Goal: Task Accomplishment & Management: Use online tool/utility

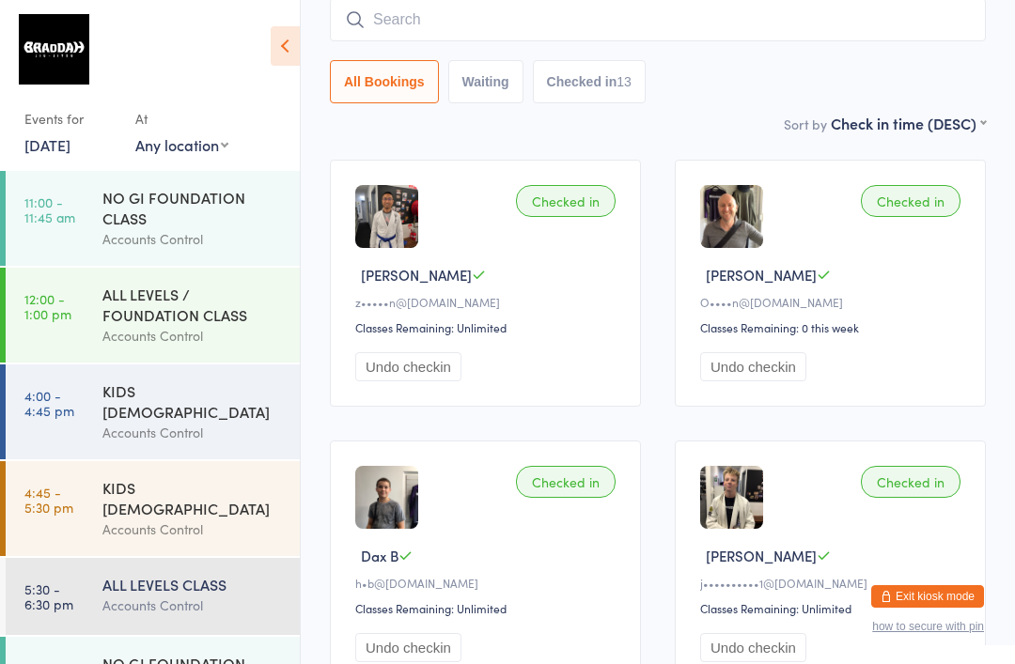
scroll to position [64, 0]
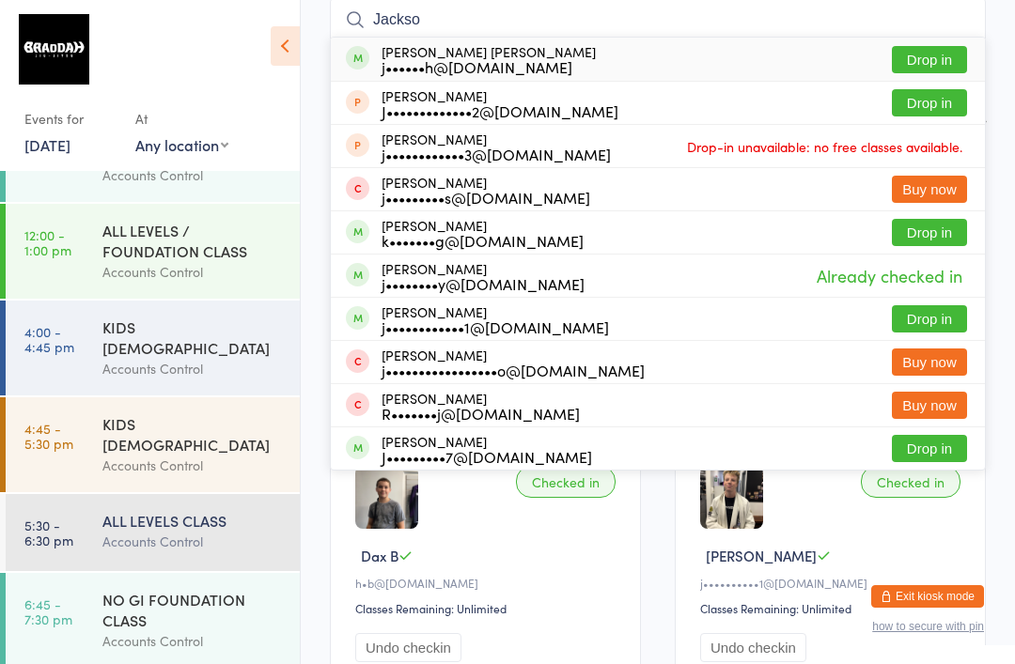
type input "Jackso"
click at [932, 66] on button "Drop in" at bounding box center [929, 59] width 75 height 27
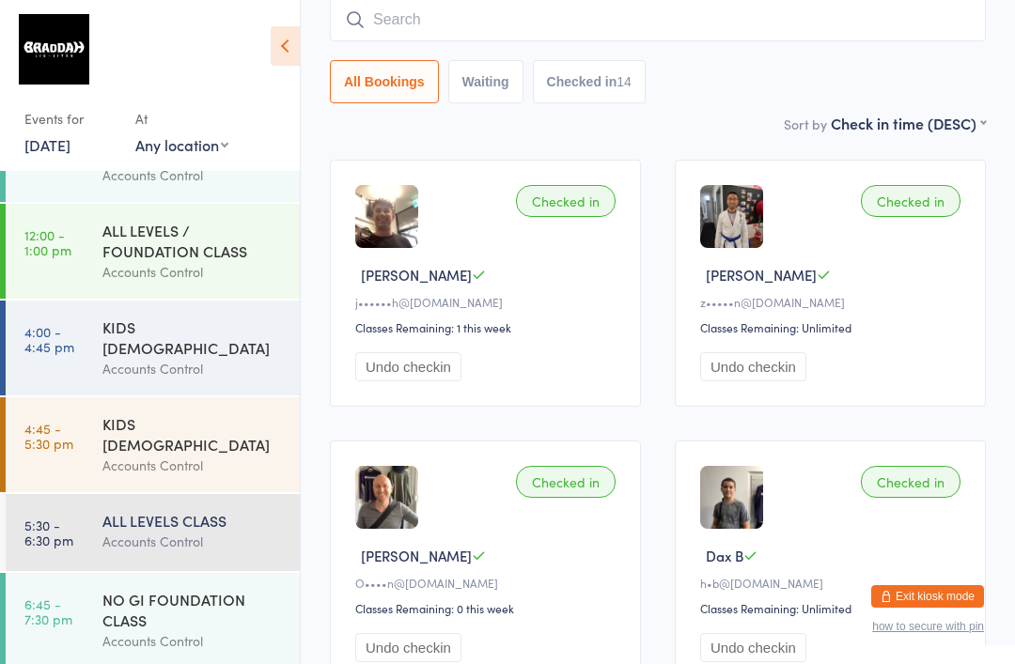
click at [725, 19] on input "search" at bounding box center [658, 19] width 656 height 43
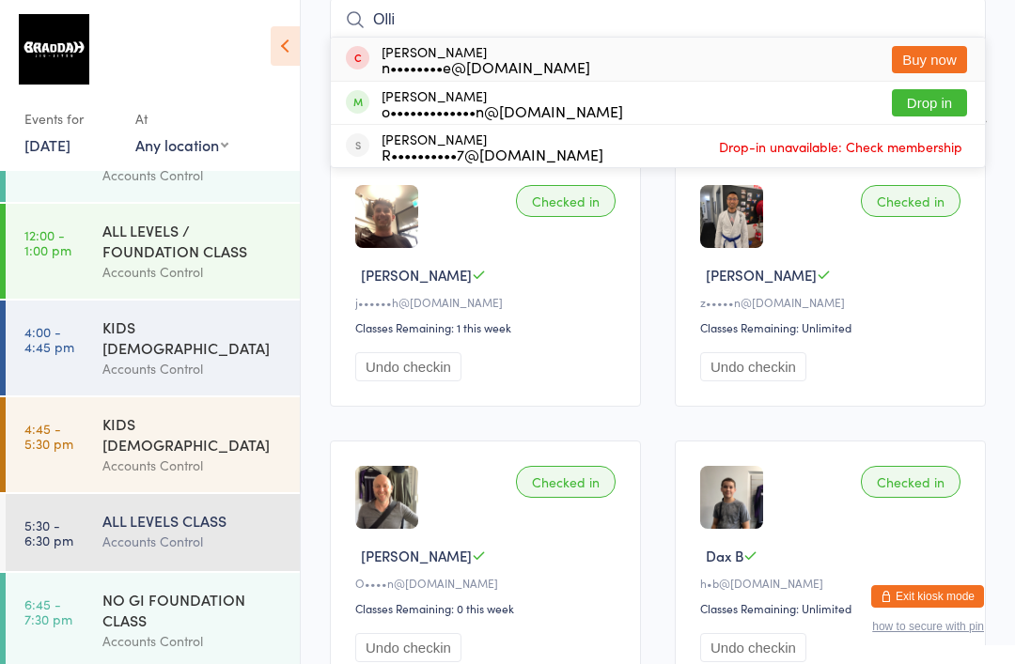
type input "Olli"
click at [915, 91] on button "Drop in" at bounding box center [929, 102] width 75 height 27
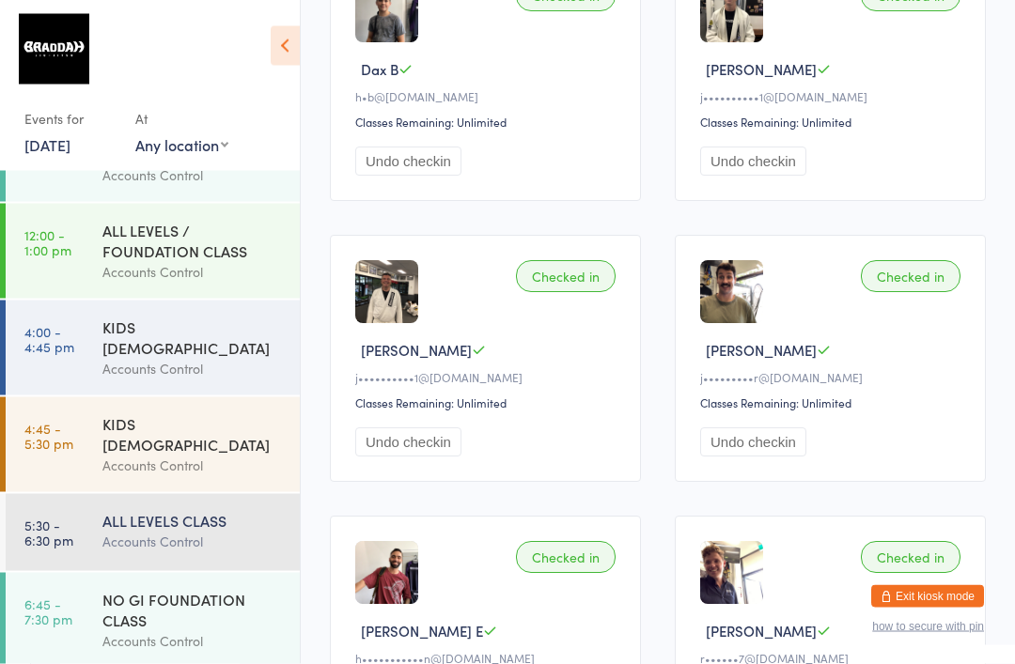
scroll to position [0, 0]
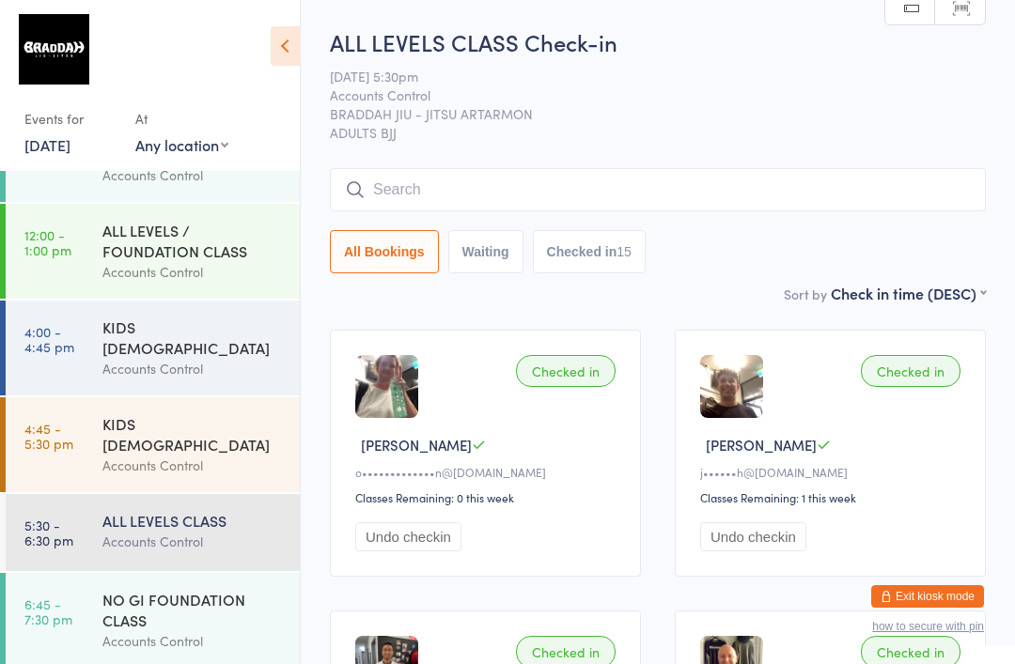
click at [527, 204] on input "search" at bounding box center [658, 189] width 656 height 43
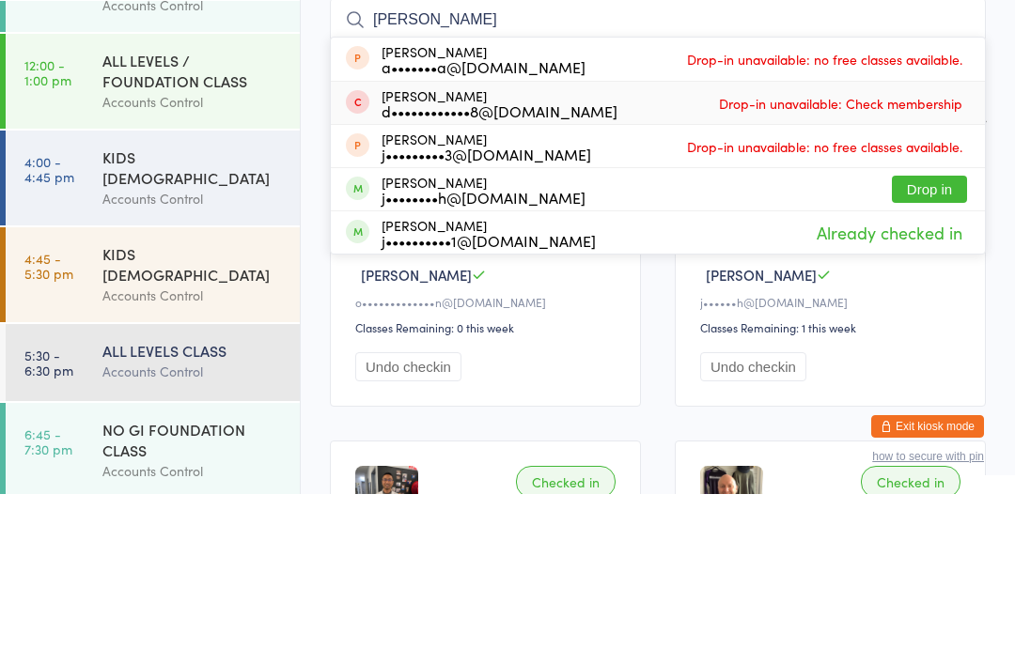
type input "[PERSON_NAME]"
click at [696, 252] on div "[PERSON_NAME] d••••••••••••8@[DOMAIN_NAME] Drop-in unavailable: Check membership" at bounding box center [658, 273] width 654 height 42
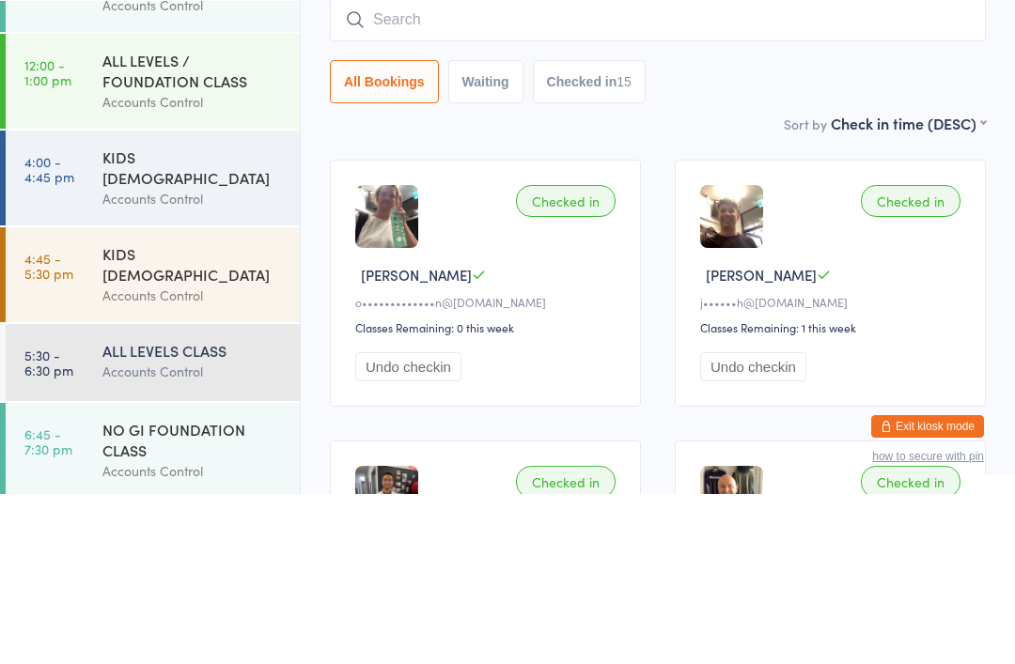
scroll to position [170, 0]
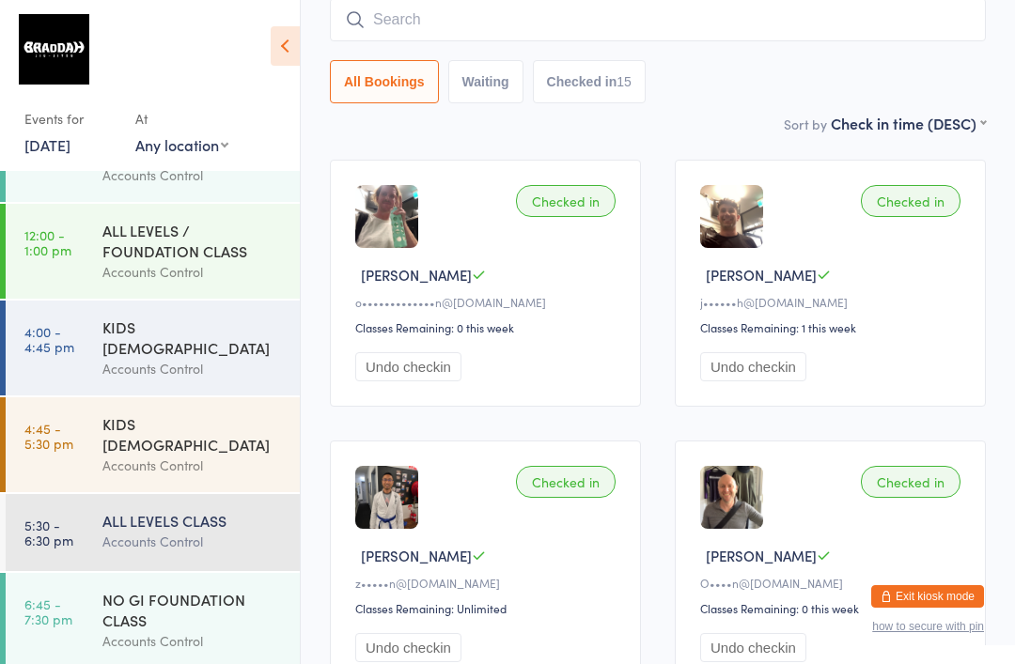
click at [586, 17] on input "search" at bounding box center [658, 19] width 656 height 43
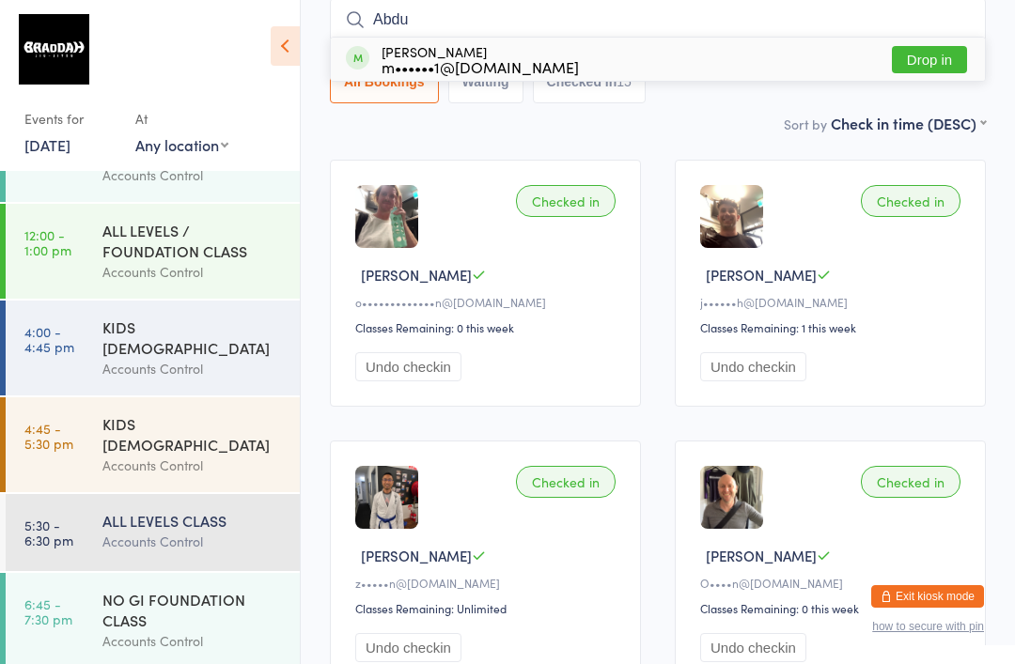
type input "Abdu"
click at [915, 60] on button "Drop in" at bounding box center [929, 59] width 75 height 27
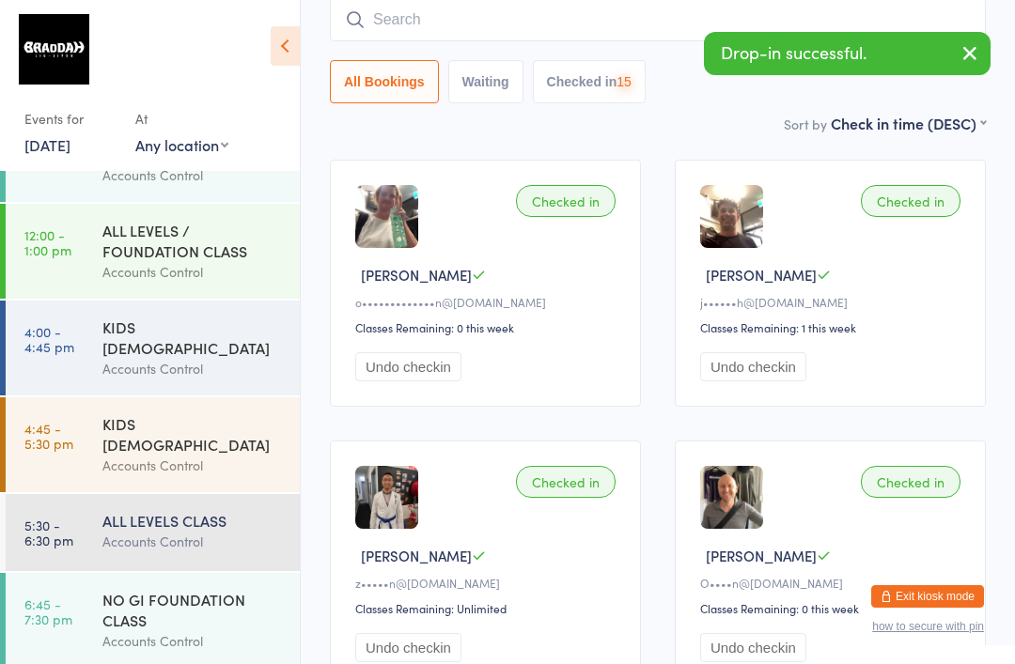
click at [549, 20] on input "search" at bounding box center [658, 19] width 656 height 43
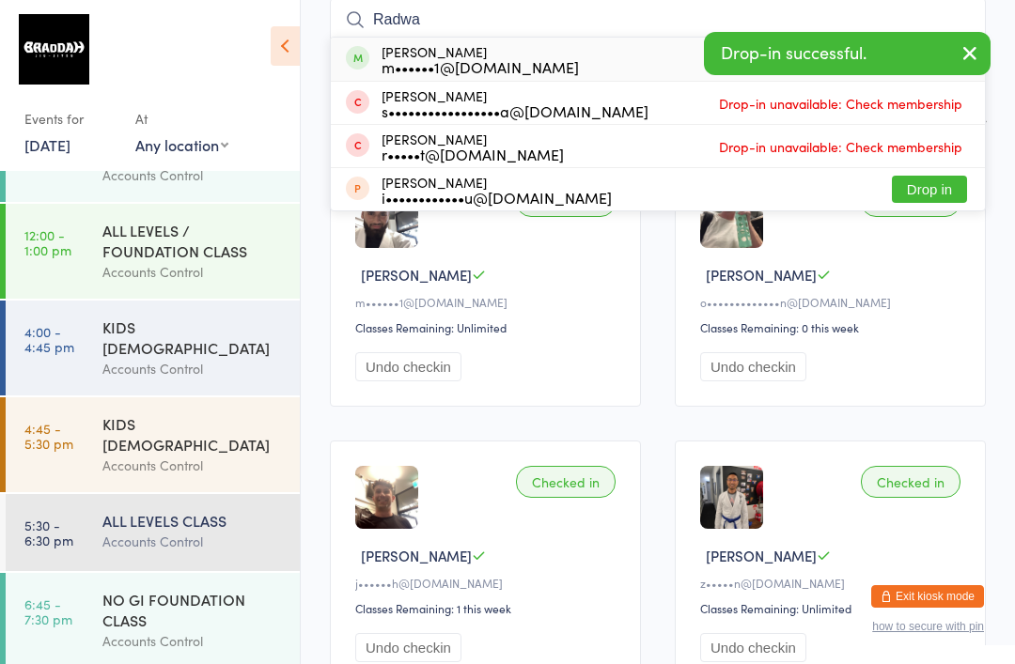
click at [971, 53] on icon "button" at bounding box center [969, 52] width 23 height 23
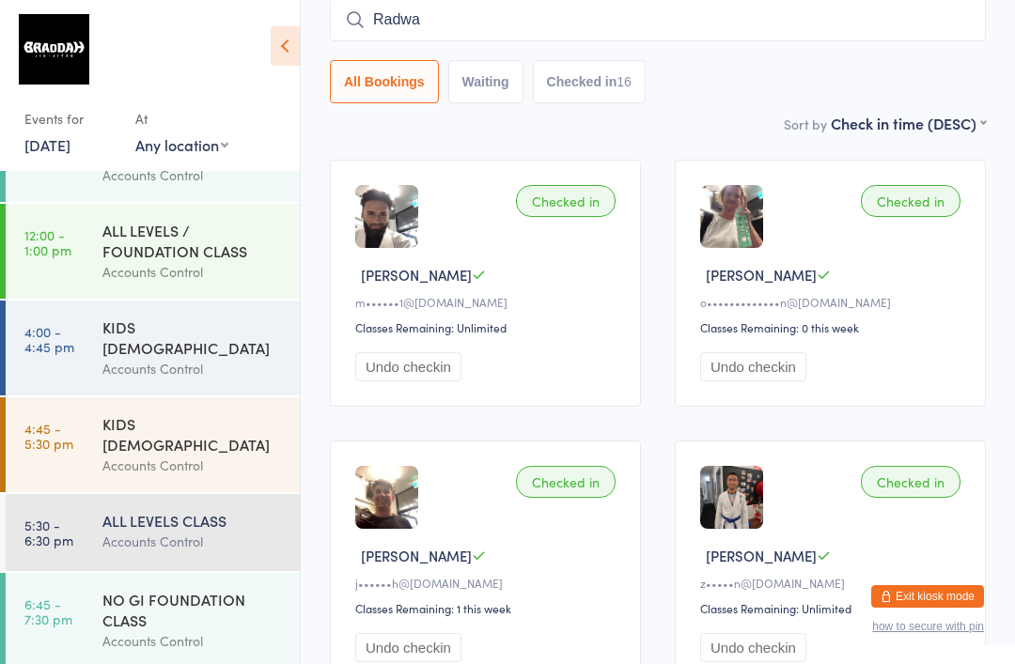
click at [807, 31] on input "Radwa" at bounding box center [658, 19] width 656 height 43
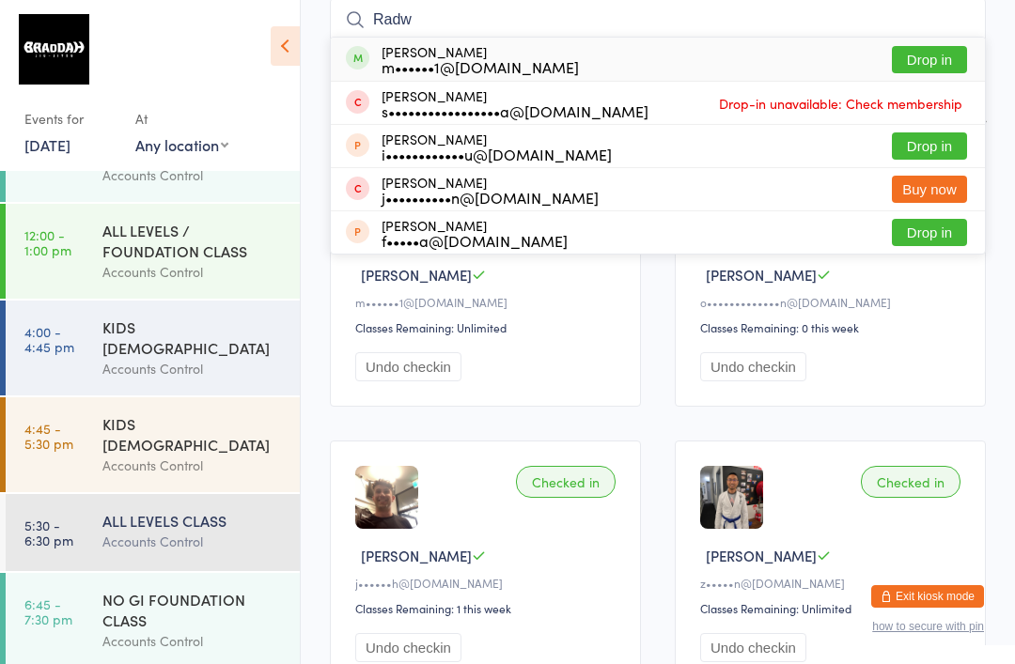
type input "Radw"
click at [913, 60] on button "Drop in" at bounding box center [929, 59] width 75 height 27
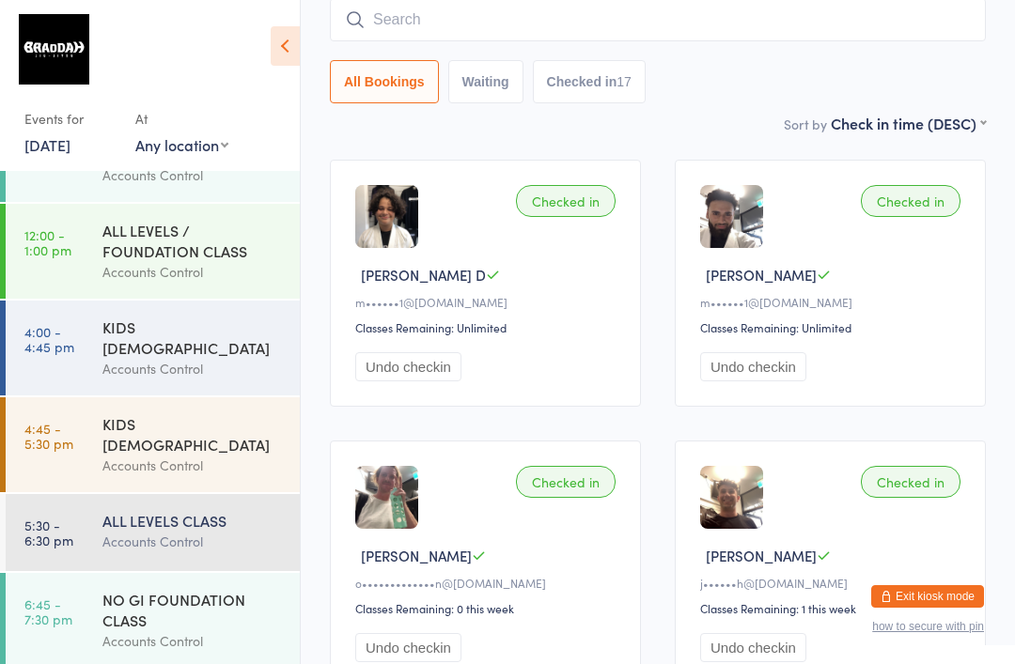
click at [221, 604] on div "NO GI FOUNDATION CLASS" at bounding box center [192, 609] width 181 height 41
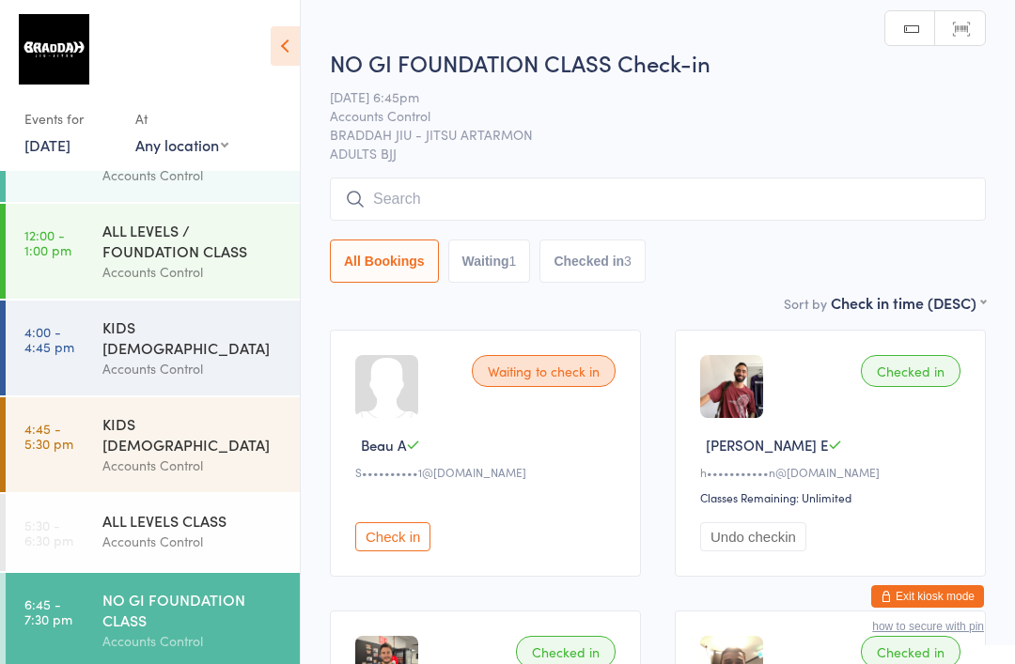
click at [412, 193] on input "search" at bounding box center [658, 199] width 656 height 43
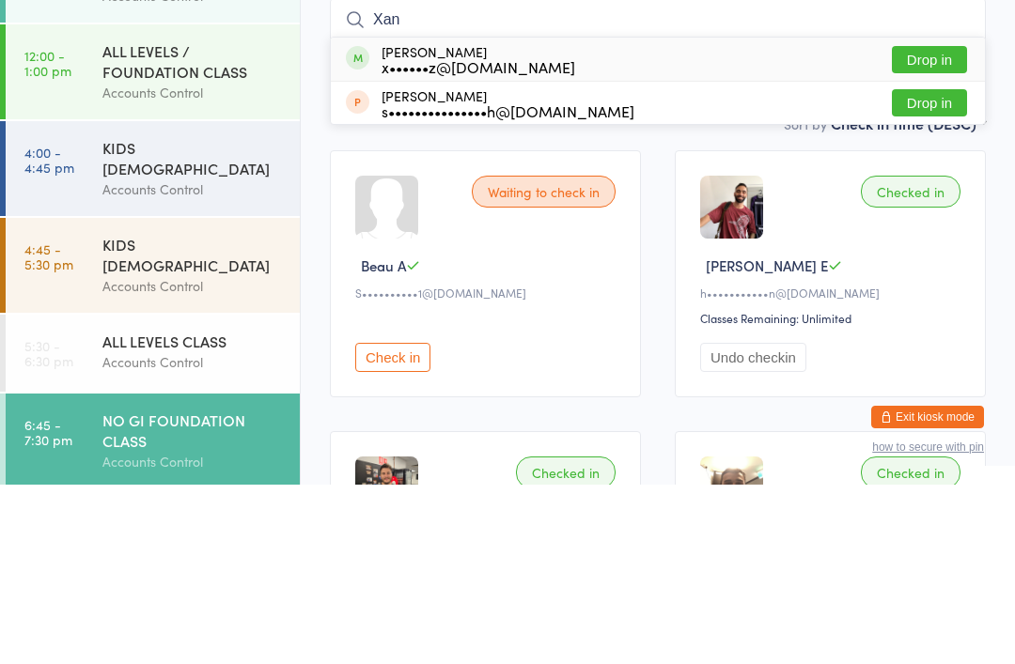
type input "Xan"
click at [901, 226] on button "Drop in" at bounding box center [929, 239] width 75 height 27
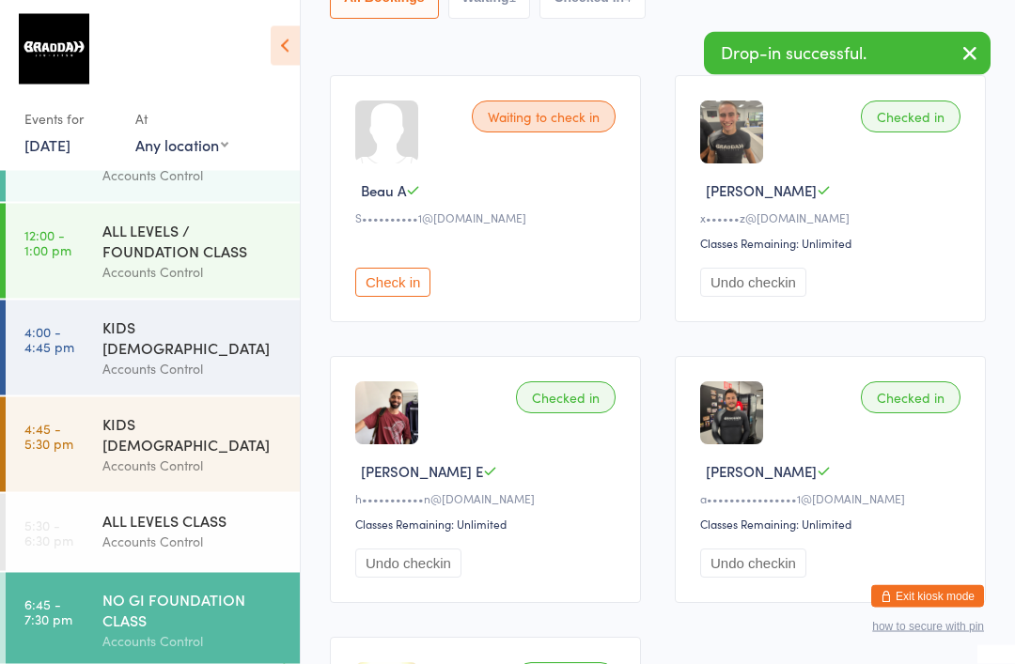
scroll to position [255, 0]
